Goal: Task Accomplishment & Management: Use online tool/utility

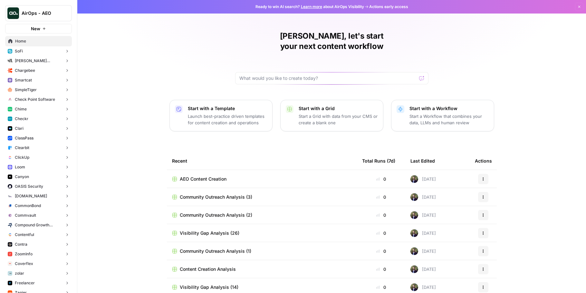
scroll to position [3, 0]
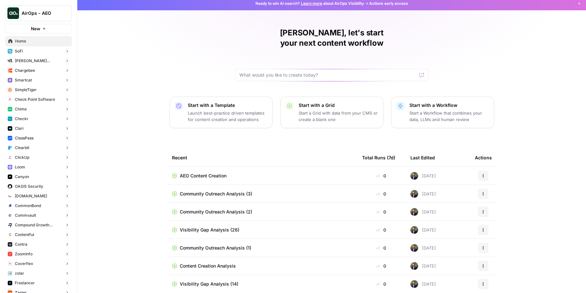
click at [35, 6] on button "AirOps - AEO" at bounding box center [38, 13] width 67 height 16
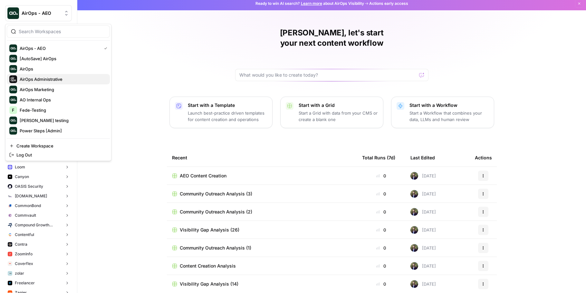
click at [64, 76] on span "AirOps Administrative" at bounding box center [62, 79] width 85 height 6
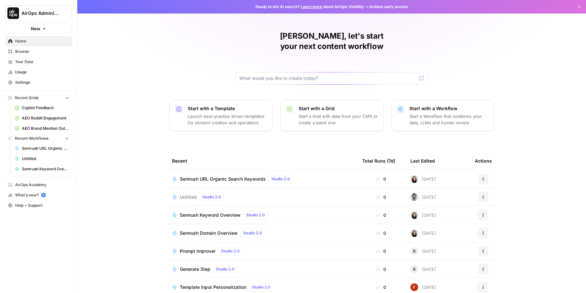
scroll to position [3, 0]
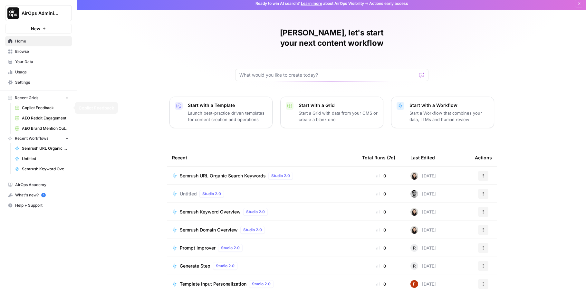
click at [41, 99] on button "Recent Grids" at bounding box center [38, 98] width 67 height 10
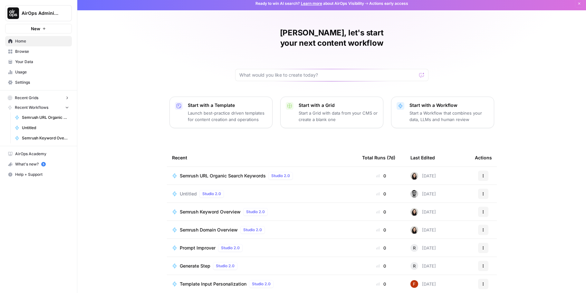
click at [41, 99] on button "Recent Grids" at bounding box center [38, 98] width 67 height 10
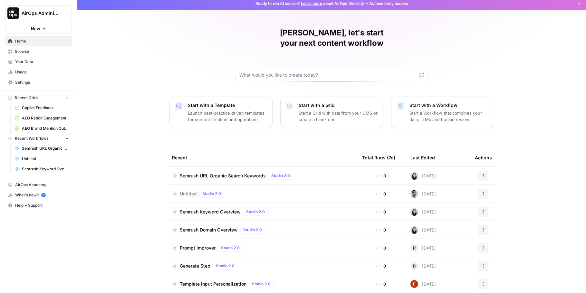
click at [35, 49] on span "Browse" at bounding box center [42, 52] width 54 height 6
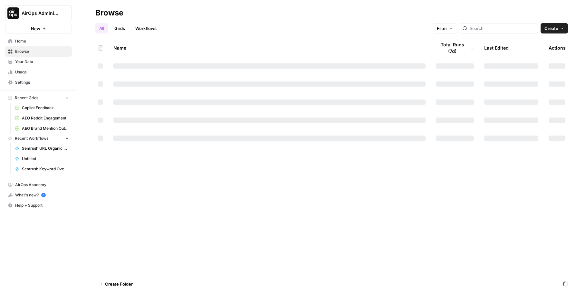
click at [120, 30] on link "Grids" at bounding box center [120, 28] width 18 height 10
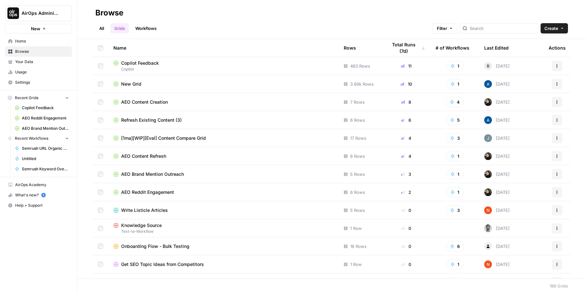
click at [513, 24] on div at bounding box center [499, 28] width 78 height 10
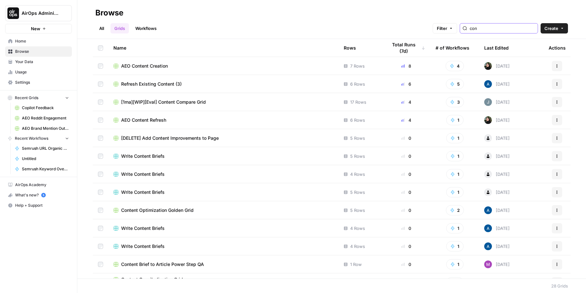
type input "cont"
click at [134, 119] on span "AEO Content Refresh" at bounding box center [143, 120] width 45 height 6
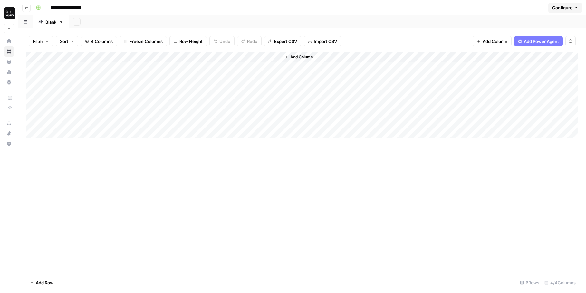
click at [209, 55] on div "Add Column" at bounding box center [302, 95] width 552 height 87
click at [28, 9] on button "Go back" at bounding box center [26, 8] width 8 height 8
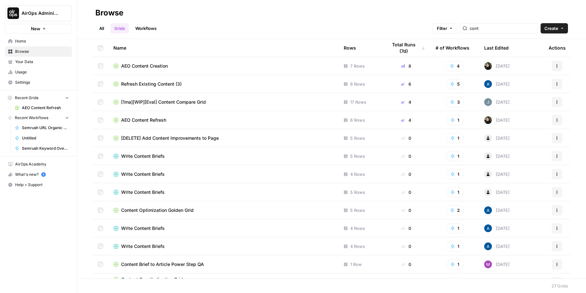
click at [151, 34] on header "Browse All Grids Workflows Filter cont Create" at bounding box center [331, 19] width 509 height 39
click at [150, 33] on link "Workflows" at bounding box center [145, 28] width 29 height 10
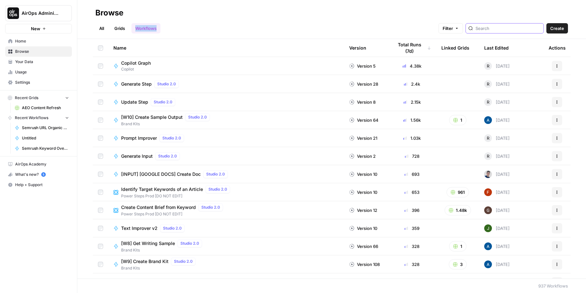
click at [501, 29] on input "search" at bounding box center [508, 28] width 65 height 6
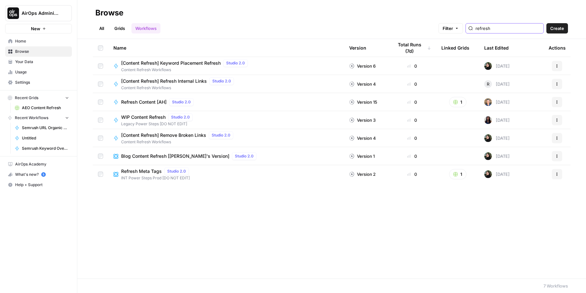
click at [506, 30] on input "refresh" at bounding box center [508, 28] width 65 height 6
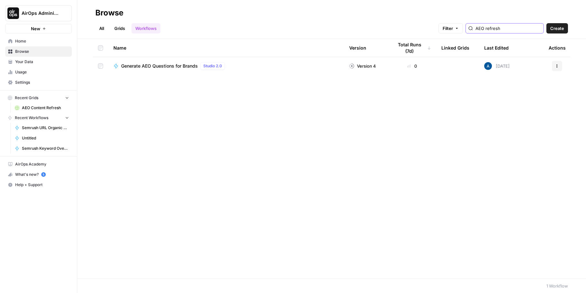
type input "AEO refresh"
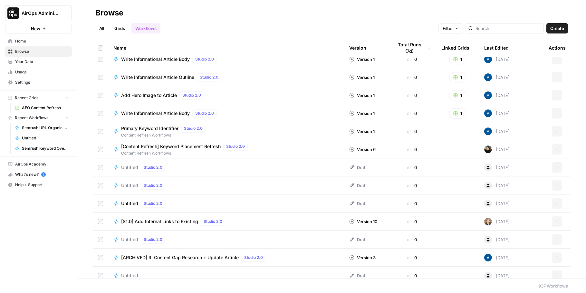
scroll to position [1456, 0]
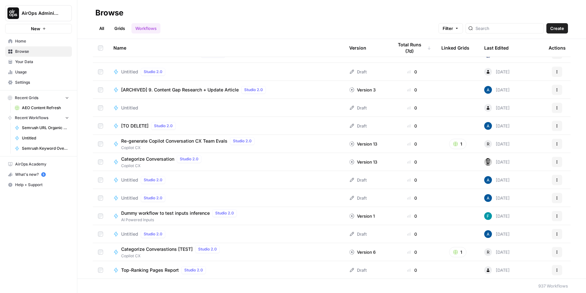
click at [510, 24] on div at bounding box center [505, 28] width 78 height 10
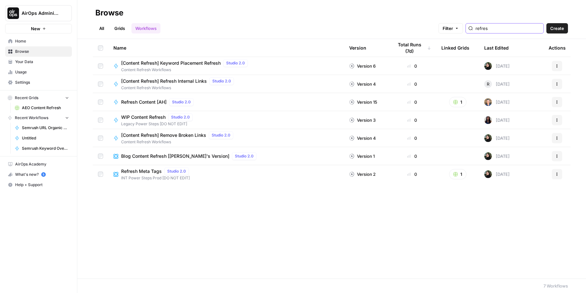
type input "refresh"
click at [98, 29] on link "All" at bounding box center [101, 28] width 13 height 10
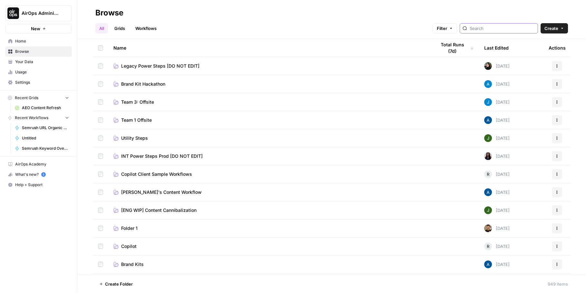
click at [499, 29] on input "search" at bounding box center [502, 28] width 65 height 6
type input "refresh"
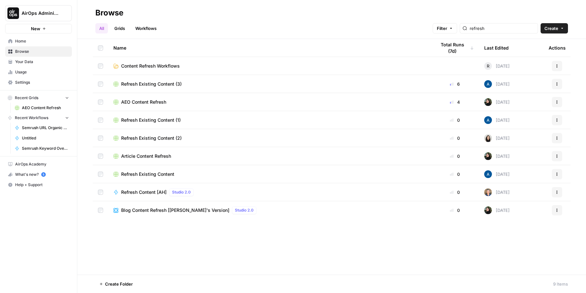
click at [143, 101] on span "AEO Content Refresh" at bounding box center [143, 102] width 45 height 6
click at [175, 62] on td "Content Refresh Workflows" at bounding box center [269, 66] width 323 height 18
click at [170, 63] on span "Content Refresh Workflows" at bounding box center [150, 66] width 59 height 6
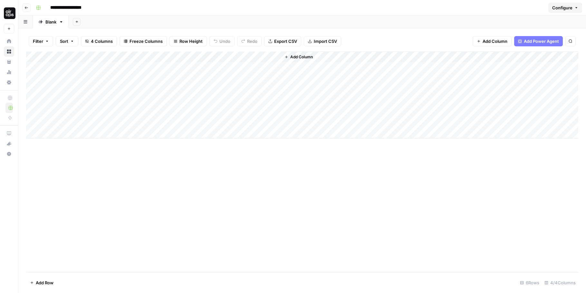
click at [210, 57] on div "Add Column" at bounding box center [302, 95] width 552 height 87
click at [209, 56] on div "Add Column" at bounding box center [302, 95] width 552 height 87
click at [23, 10] on button "Go back" at bounding box center [26, 8] width 8 height 8
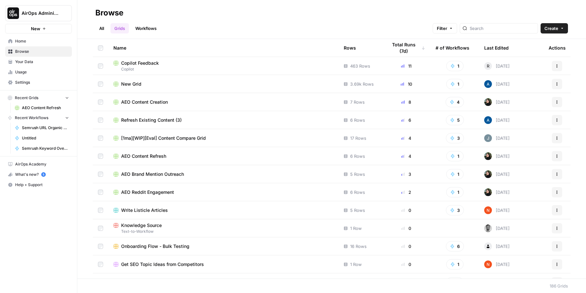
click at [141, 25] on link "Workflows" at bounding box center [145, 28] width 29 height 10
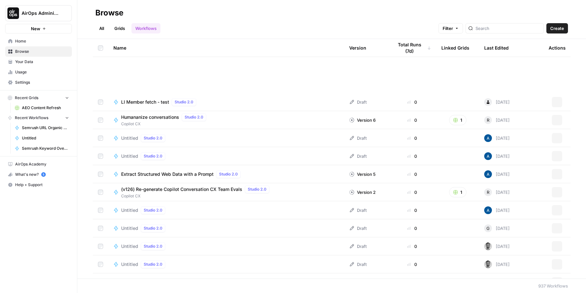
scroll to position [1823, 0]
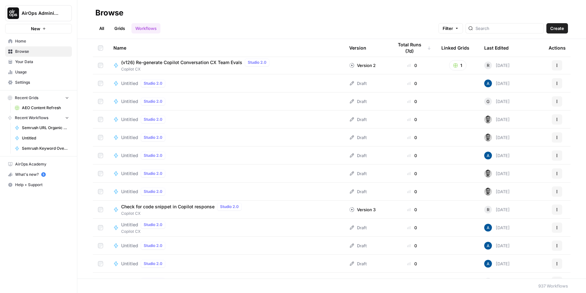
click at [559, 30] on span "Create" at bounding box center [557, 28] width 14 height 6
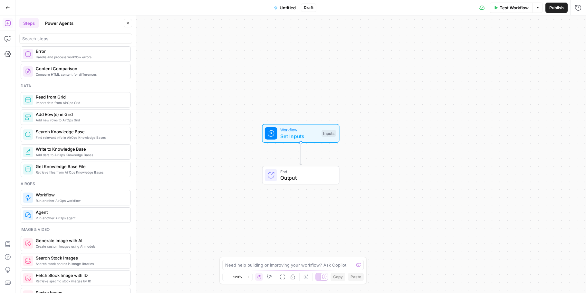
scroll to position [484, 0]
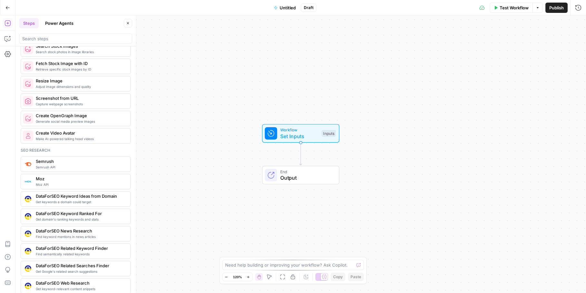
click at [72, 23] on button "Power Agents" at bounding box center [59, 23] width 36 height 10
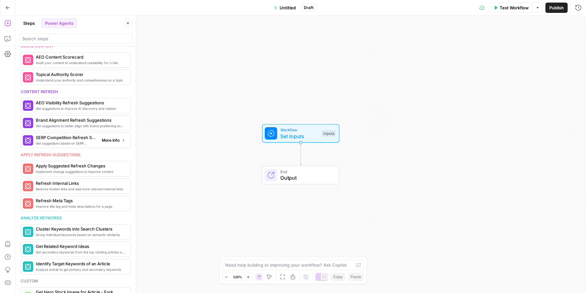
scroll to position [0, 0]
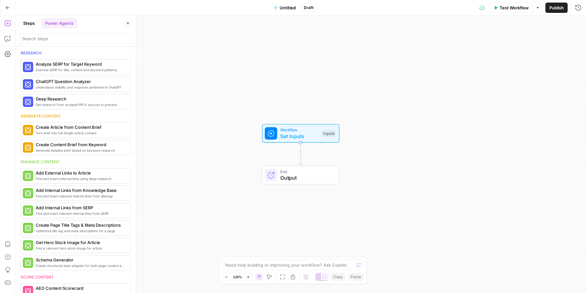
click at [64, 42] on div at bounding box center [75, 39] width 113 height 10
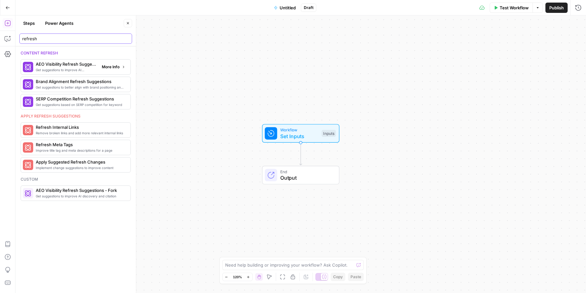
type input "refresh"
click at [67, 71] on span "Get suggestions to improve AI discovery and citation" at bounding box center [66, 69] width 61 height 5
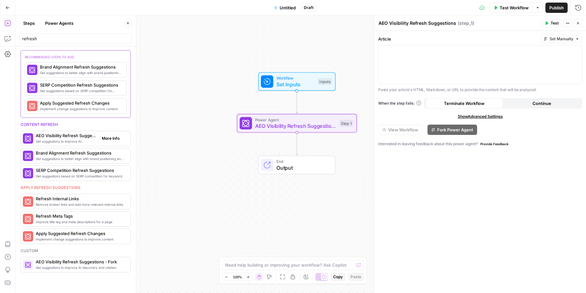
click at [59, 133] on span "AEO Visibility Refresh Suggestions" at bounding box center [66, 135] width 61 height 6
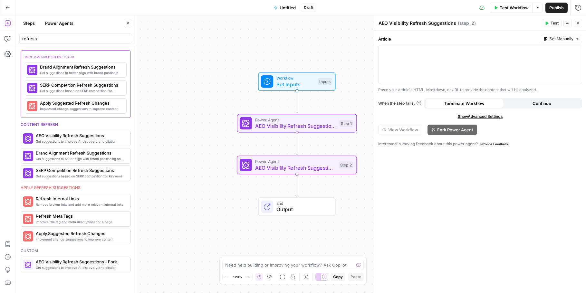
click at [59, 146] on div "Content refresh Get suggestions to improve AI discovery and citation AEO Visibi…" at bounding box center [76, 151] width 110 height 59
click at [131, 24] on button "Close" at bounding box center [128, 23] width 8 height 8
